Goal: Communication & Community: Answer question/provide support

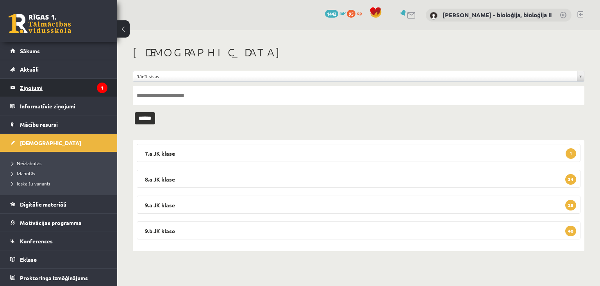
click at [69, 85] on legend "Ziņojumi 1" at bounding box center [64, 88] width 88 height 18
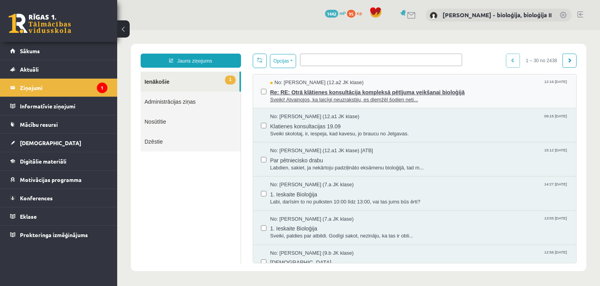
click at [464, 101] on span "Sveiki! Atvainojos, ka laicīgi neuzrakstiju, es diemžēl šodien neti..." at bounding box center [419, 99] width 299 height 7
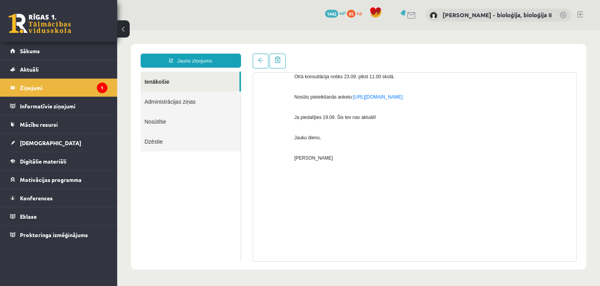
scroll to position [807, 0]
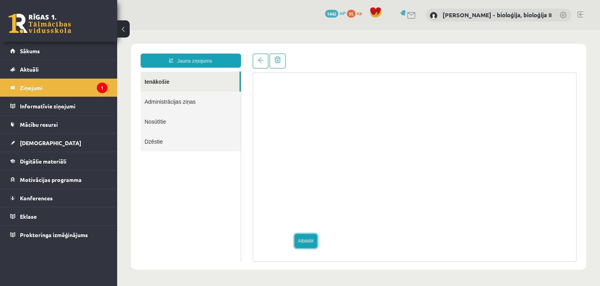
click at [304, 237] on link "Atbildēt" at bounding box center [306, 241] width 23 height 14
type input "**********"
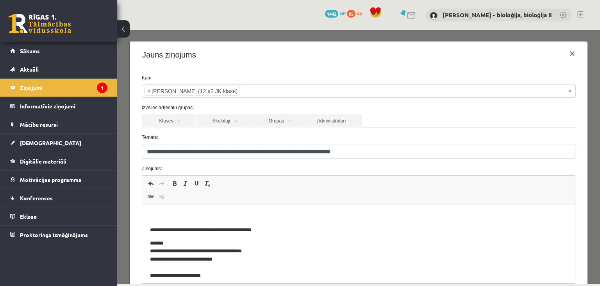
scroll to position [0, 0]
click at [243, 212] on html "**********" at bounding box center [358, 244] width 433 height 78
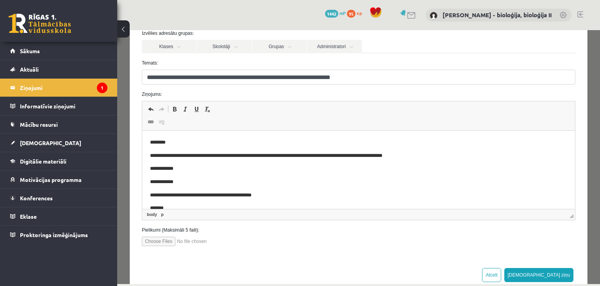
scroll to position [90, 0]
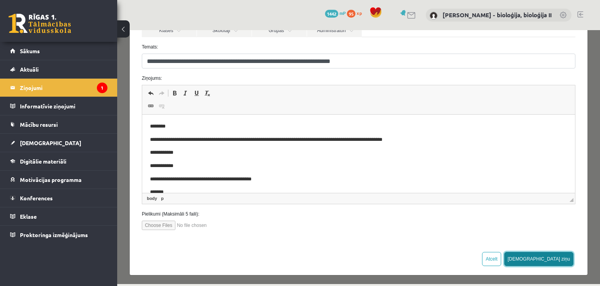
click at [562, 254] on button "[DEMOGRAPHIC_DATA] ziņu" at bounding box center [540, 259] width 70 height 14
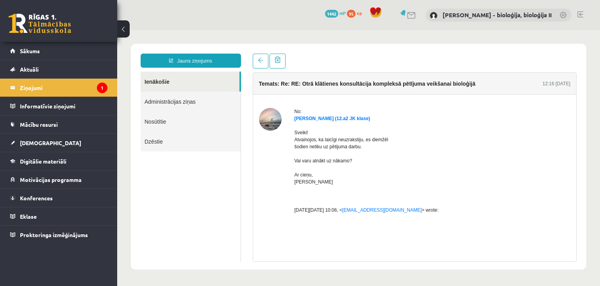
scroll to position [0, 0]
click at [77, 90] on legend "Ziņojumi 1" at bounding box center [64, 88] width 88 height 18
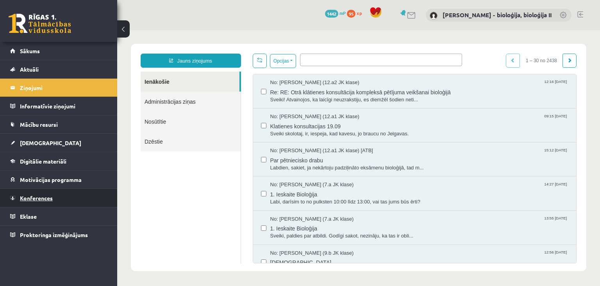
click at [42, 200] on link "Konferences" at bounding box center [58, 198] width 97 height 18
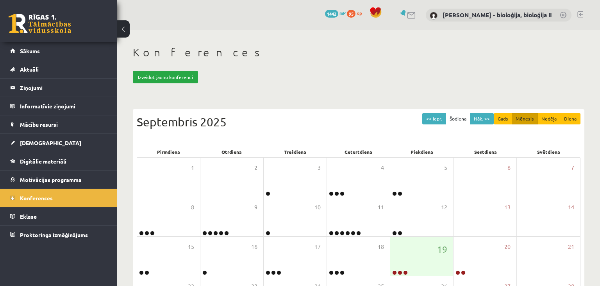
click at [35, 196] on span "Konferences" at bounding box center [36, 197] width 33 height 7
